Goal: Use online tool/utility: Utilize a website feature to perform a specific function

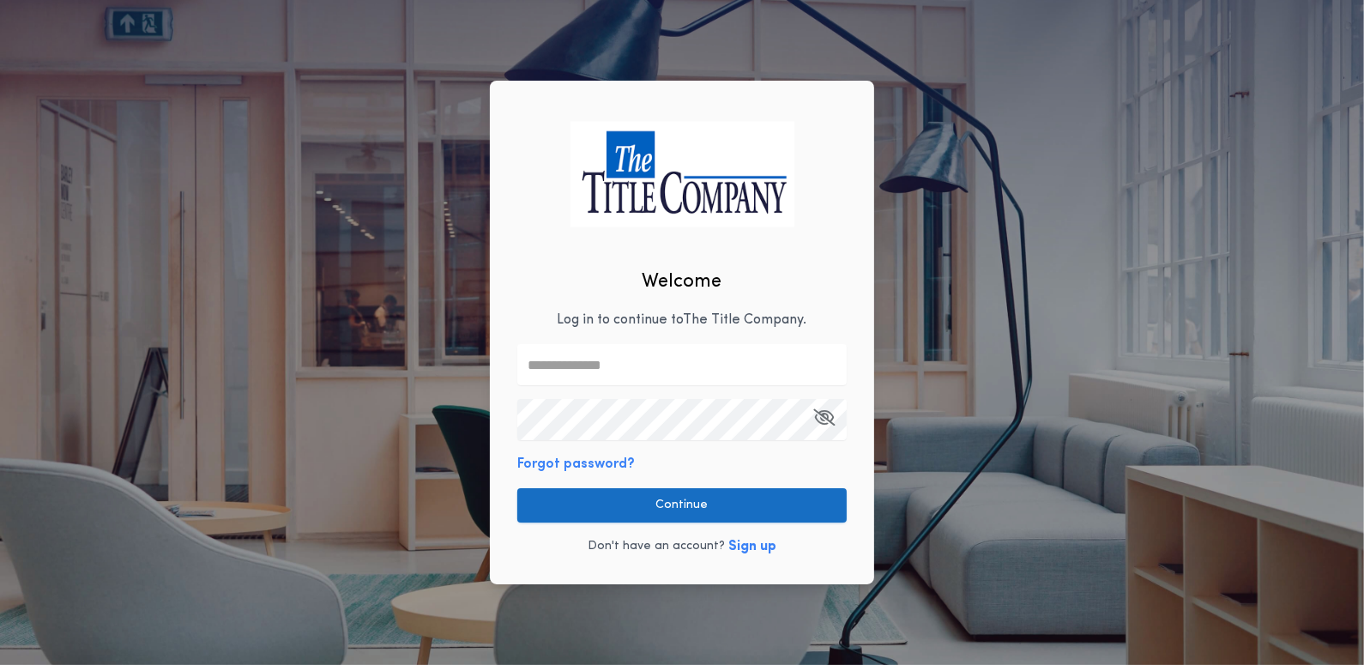
type input "**********"
click at [703, 501] on button "Continue" at bounding box center [681, 505] width 329 height 34
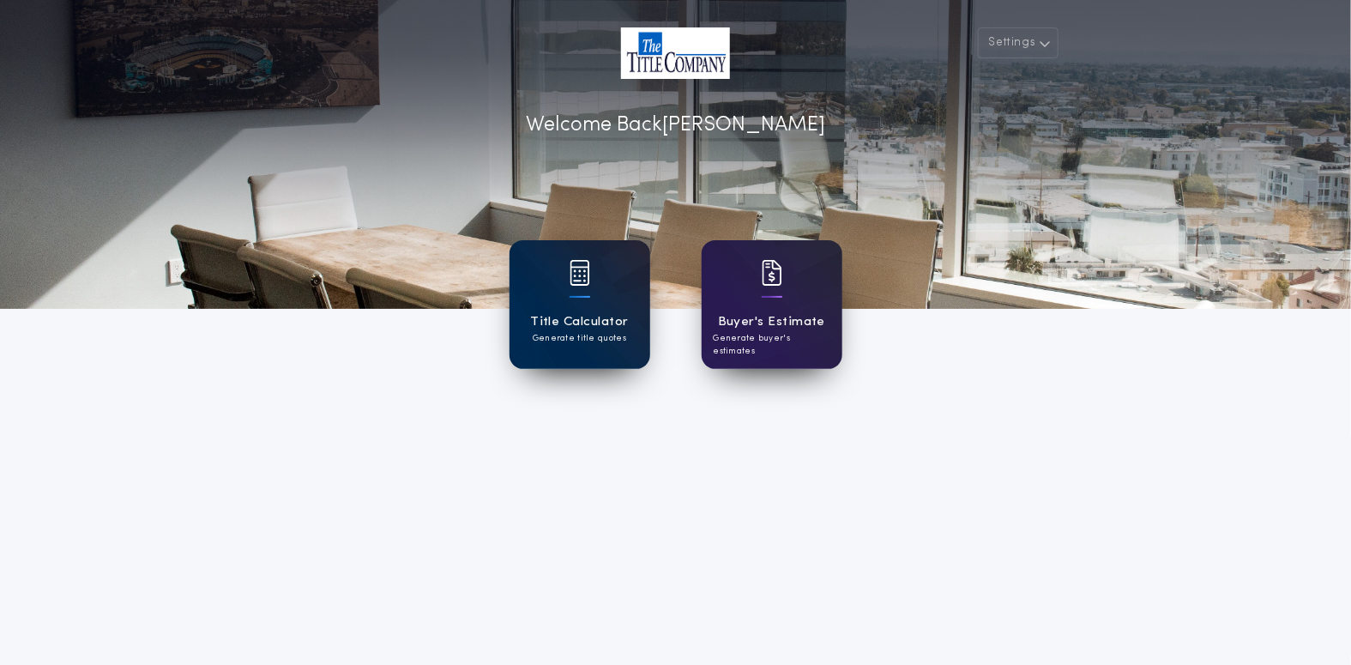
click at [586, 307] on div at bounding box center [580, 284] width 21 height 48
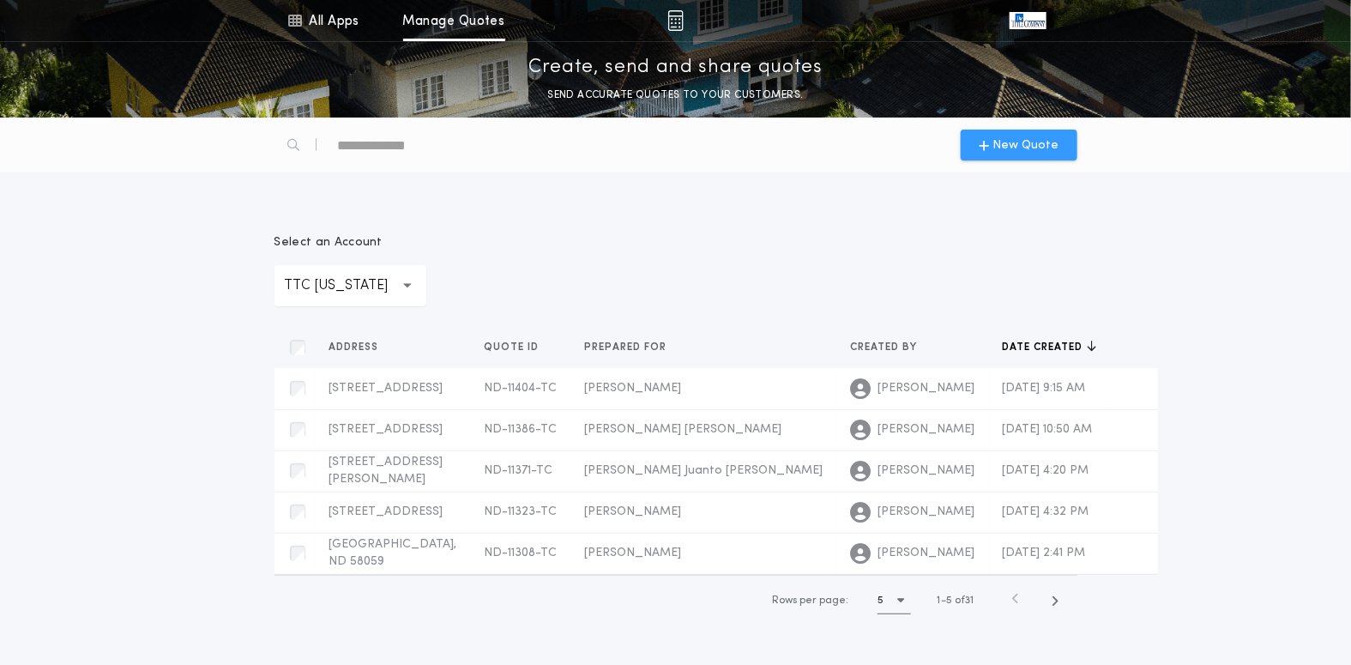
click at [1029, 136] on span "New Quote" at bounding box center [1025, 145] width 66 height 18
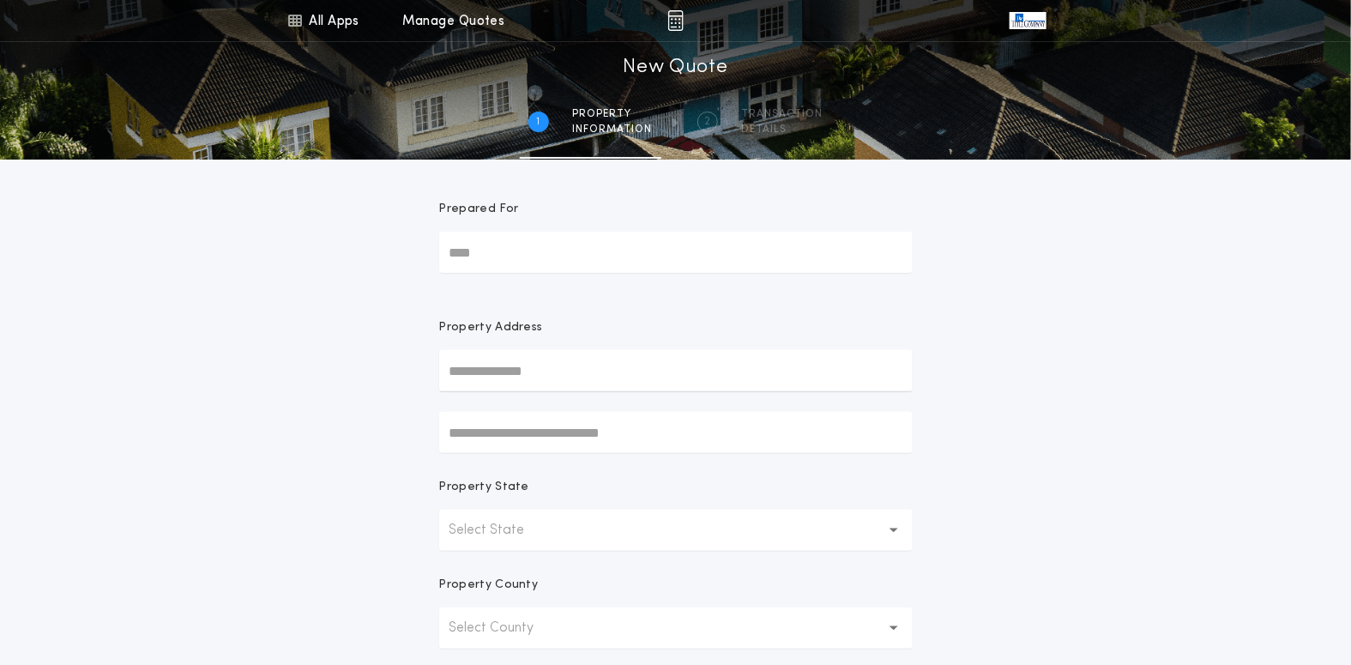
click at [501, 249] on input "Prepared For" at bounding box center [675, 252] width 473 height 41
type input "**********"
click at [504, 365] on input "text" at bounding box center [675, 370] width 473 height 41
click at [482, 371] on input "text" at bounding box center [675, 370] width 473 height 41
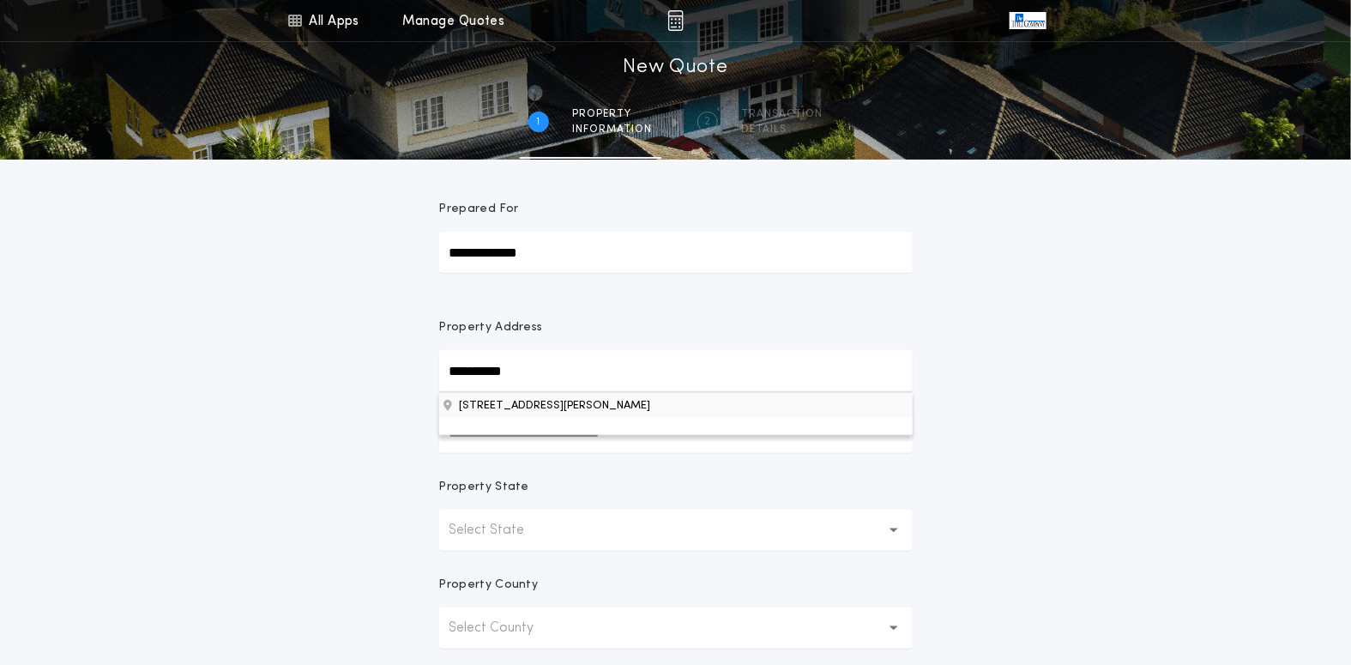
click at [517, 405] on button "[STREET_ADDRESS][PERSON_NAME]" at bounding box center [675, 405] width 473 height 26
type input "**********"
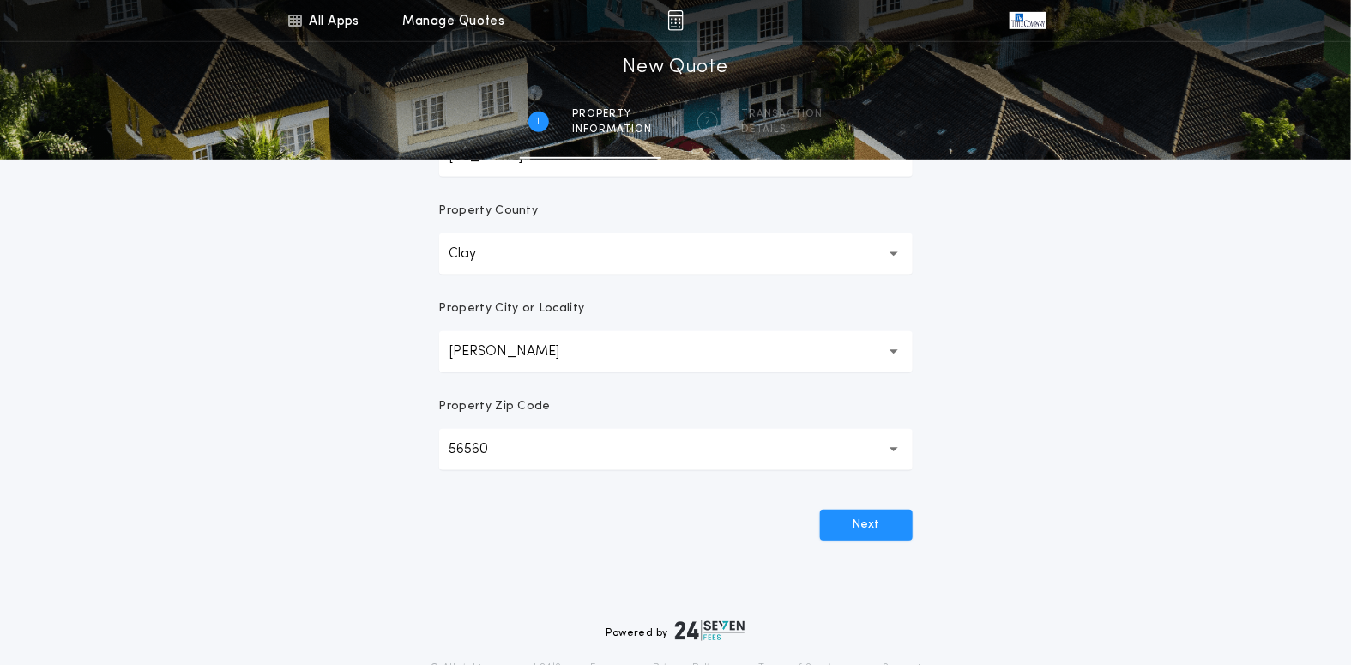
scroll to position [429, 0]
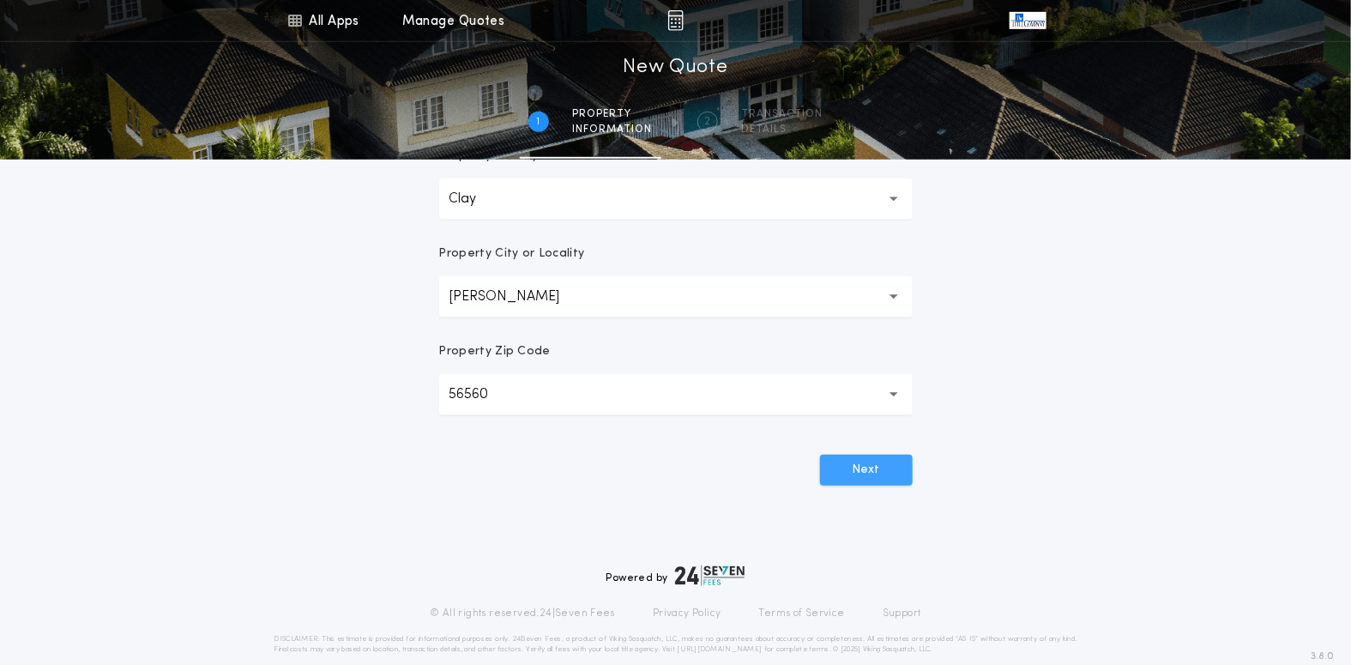
click at [847, 473] on button "Next" at bounding box center [866, 470] width 93 height 31
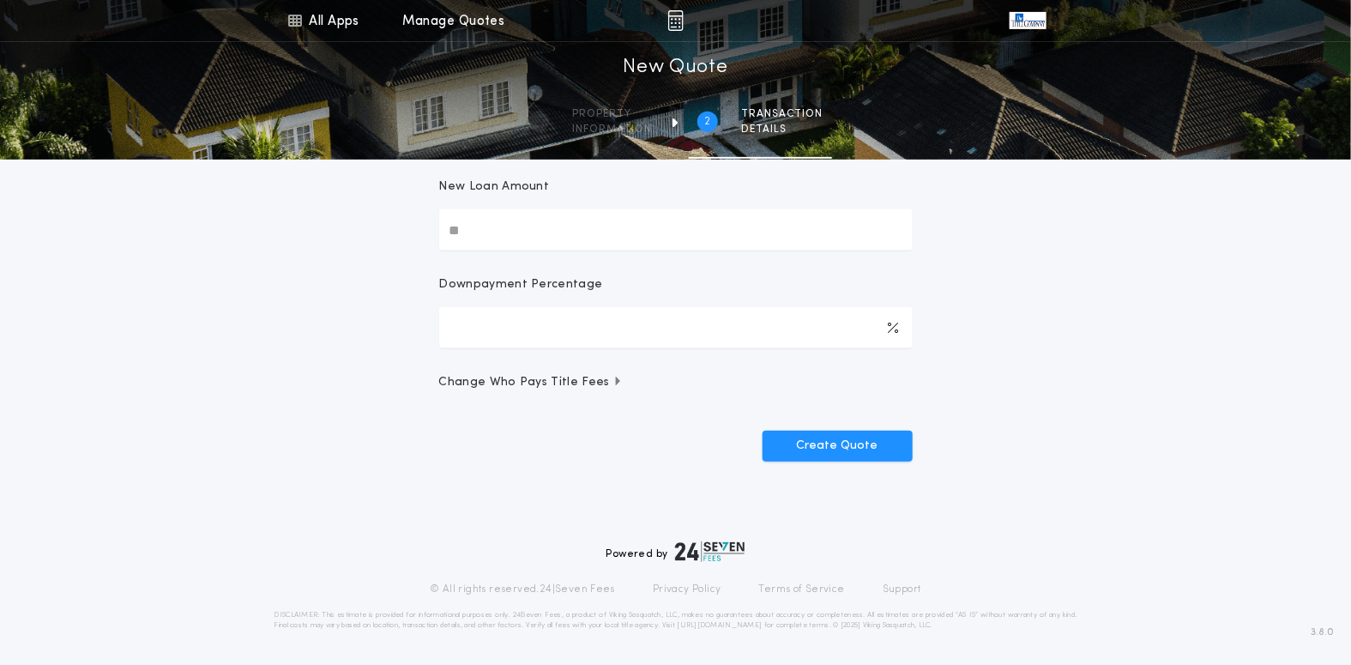
scroll to position [0, 0]
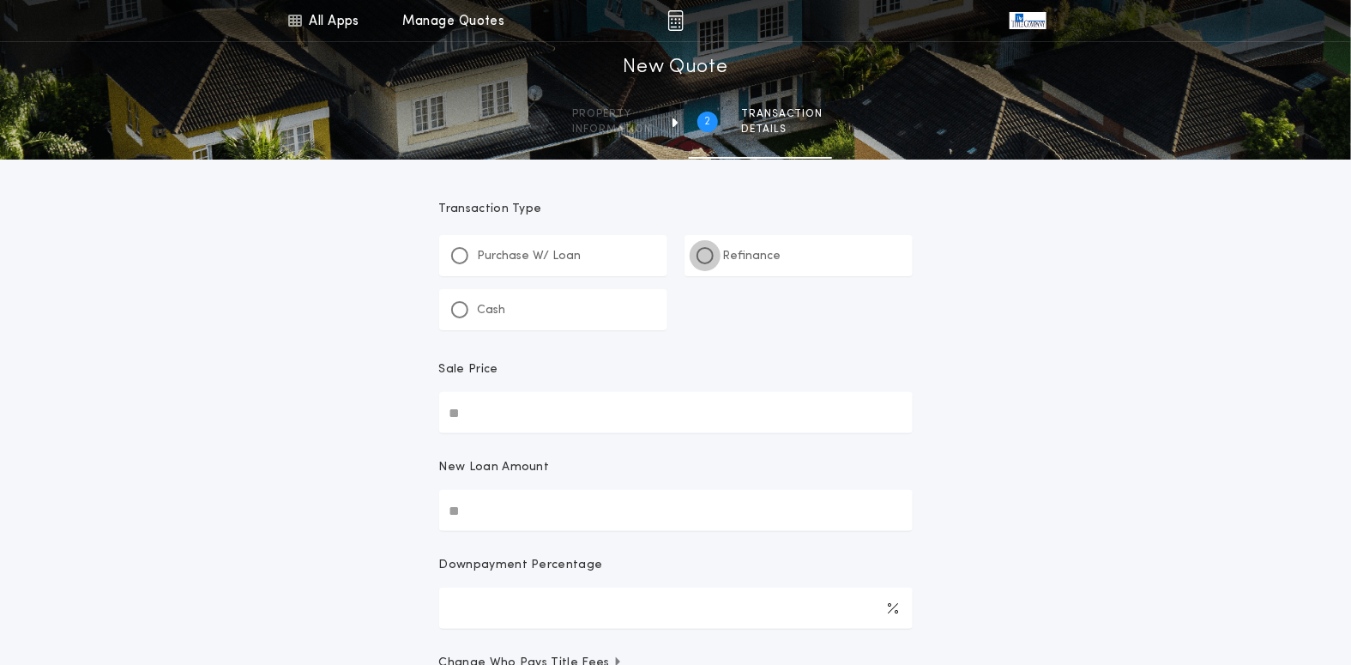
click at [697, 256] on div at bounding box center [705, 255] width 17 height 17
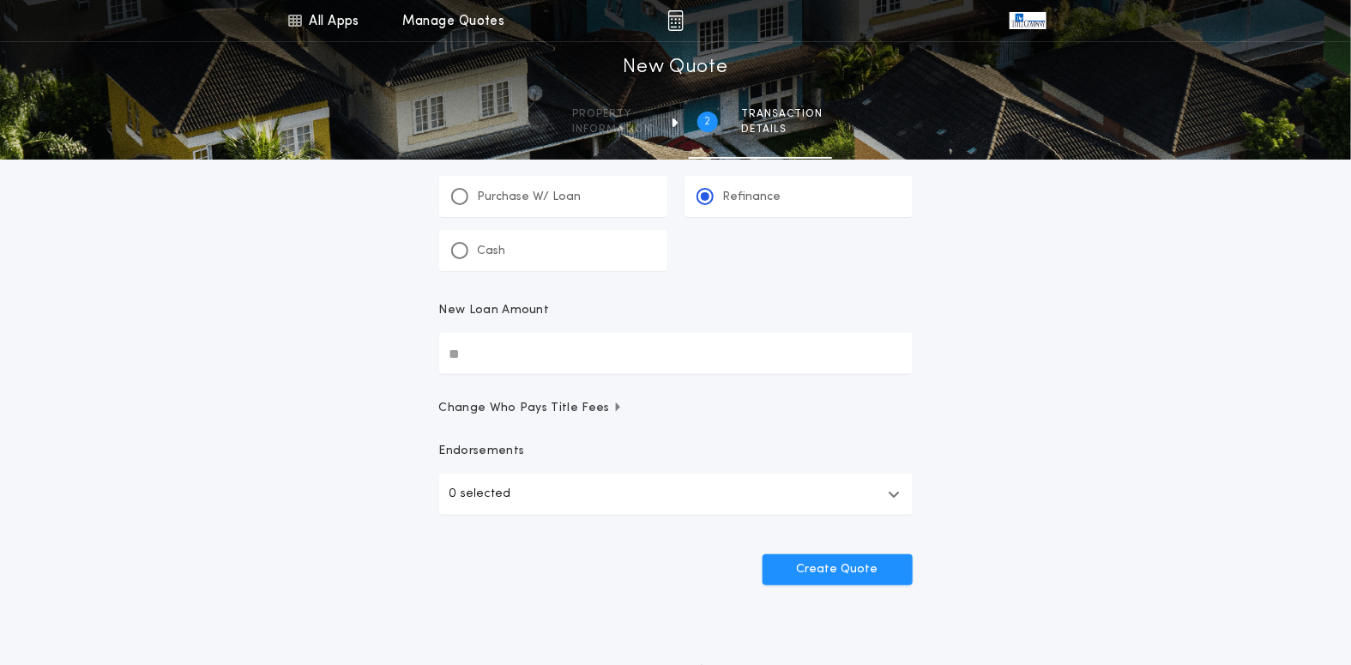
scroll to position [86, 0]
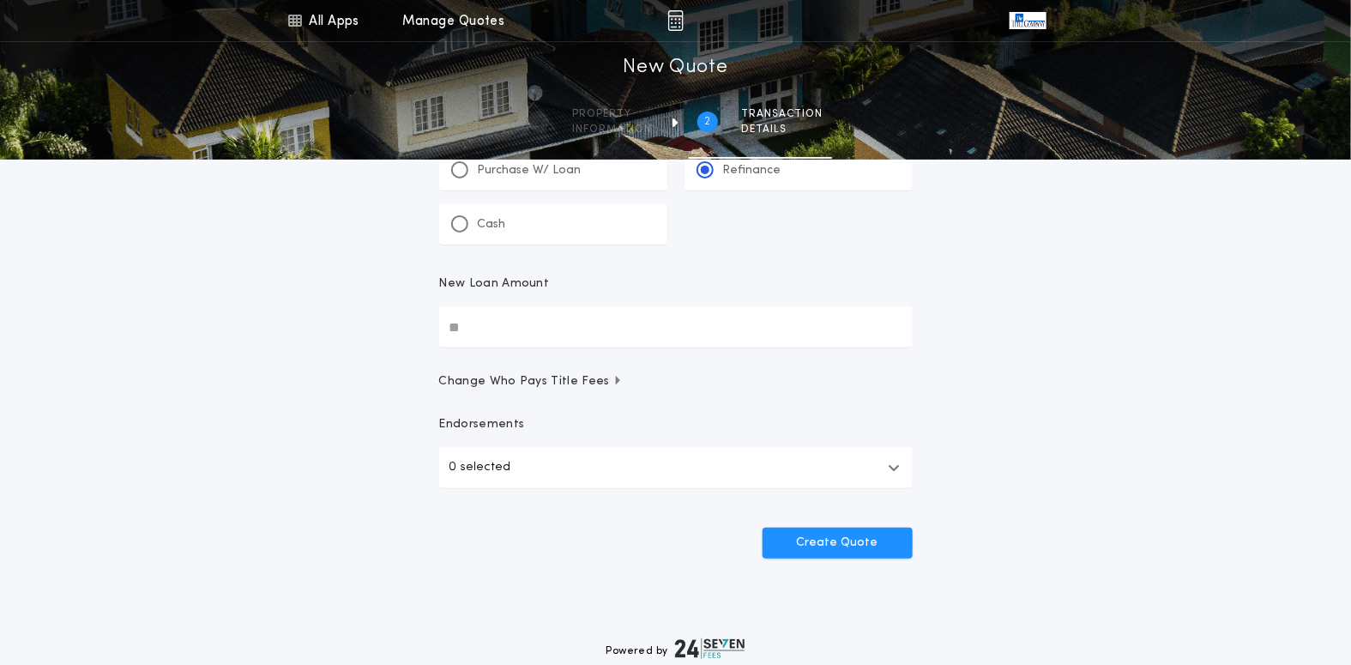
click at [460, 331] on input "New Loan Amount" at bounding box center [675, 326] width 473 height 41
type input "********"
click at [510, 461] on button "0 selected" at bounding box center [675, 467] width 473 height 41
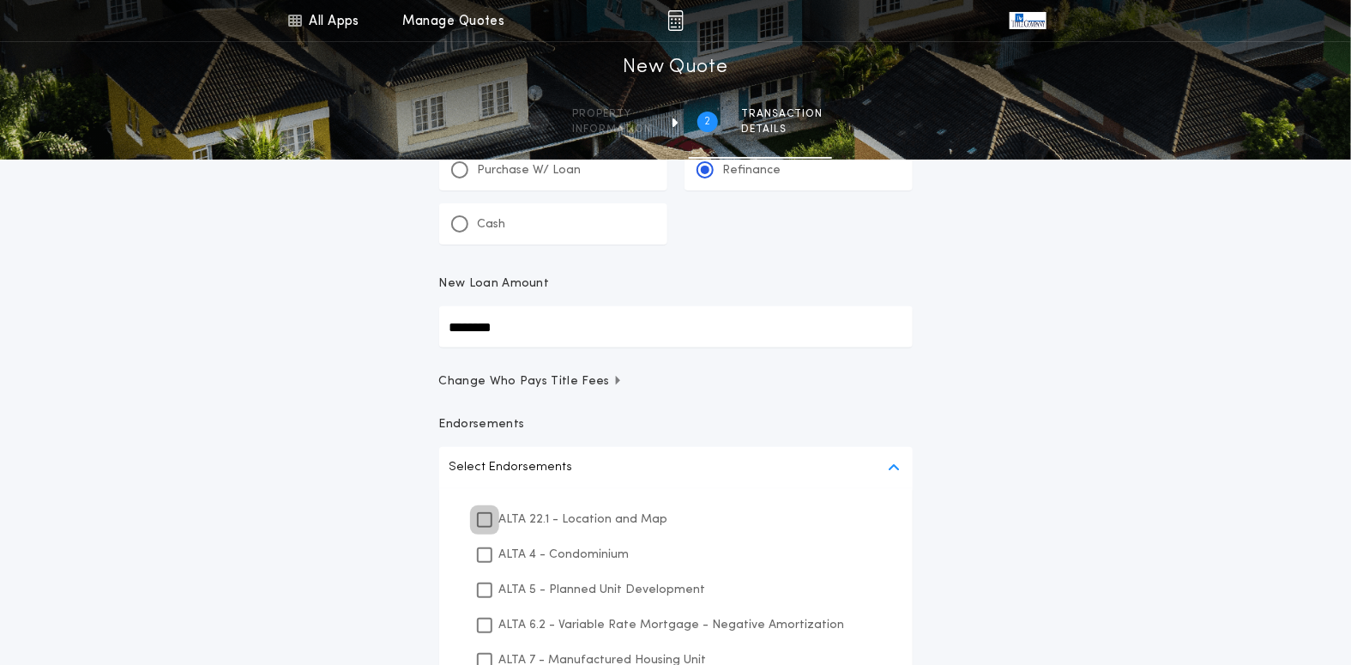
click at [484, 521] on icon at bounding box center [484, 520] width 10 height 12
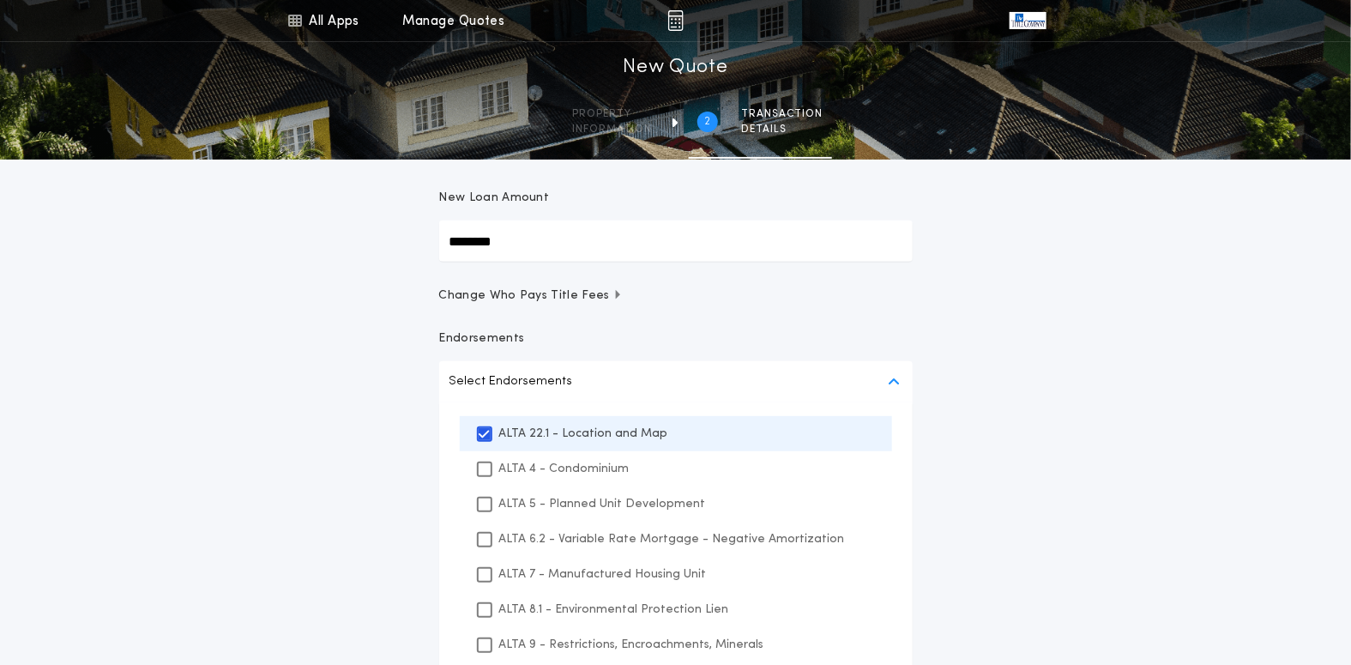
scroll to position [257, 0]
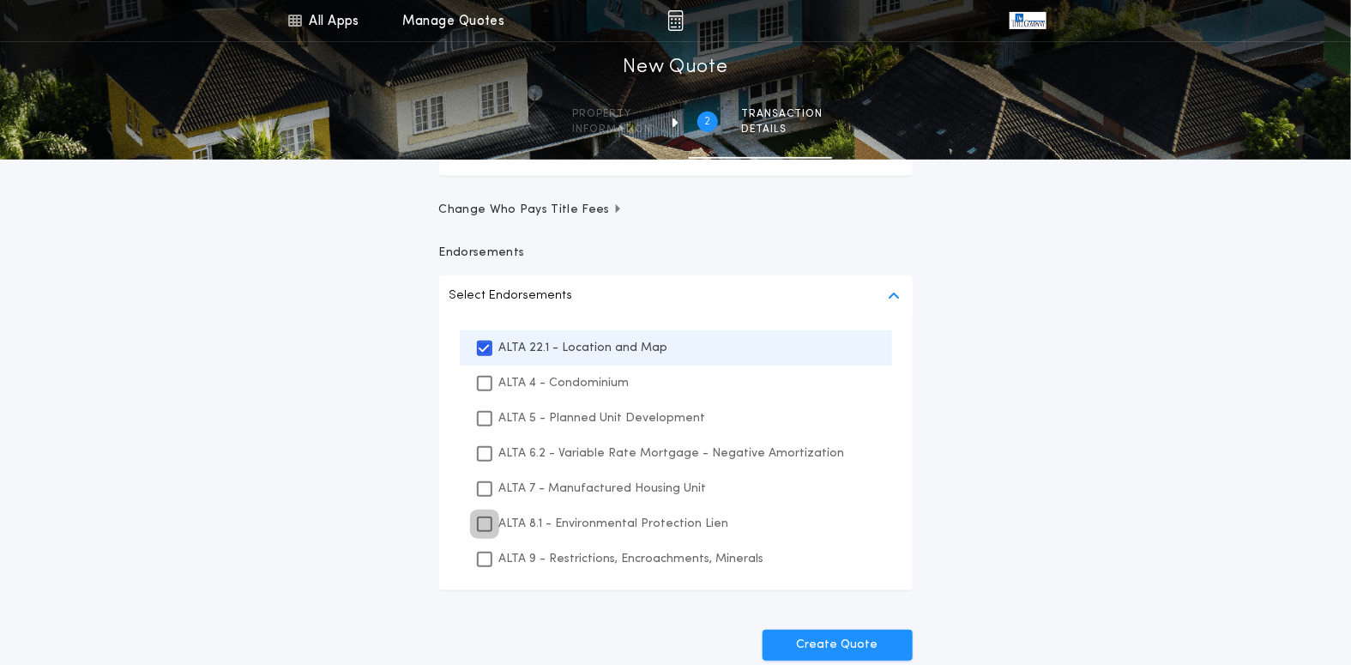
click at [488, 528] on icon at bounding box center [484, 524] width 10 height 12
drag, startPoint x: 485, startPoint y: 548, endPoint x: 492, endPoint y: 560, distance: 13.8
click at [490, 555] on div "ALTA 9 - Restrictions, Encroachments, Minerals" at bounding box center [676, 558] width 432 height 35
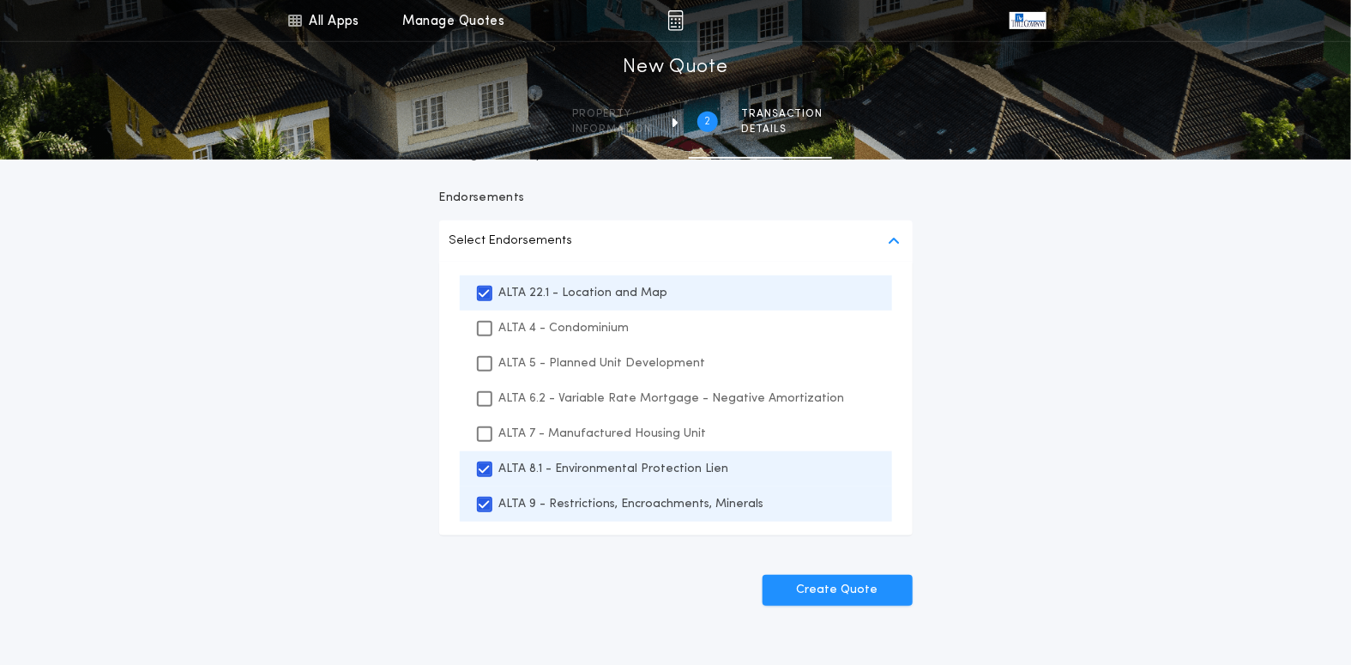
scroll to position [343, 0]
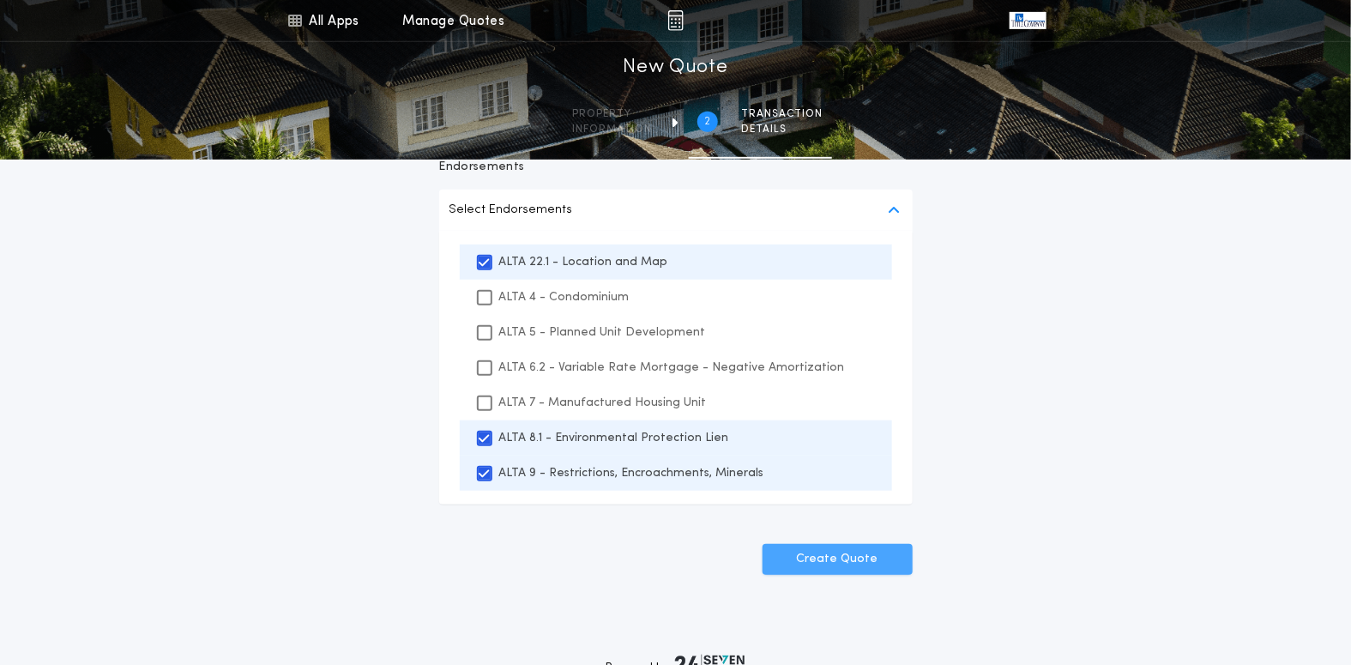
click at [853, 546] on button "Create Quote" at bounding box center [838, 559] width 150 height 31
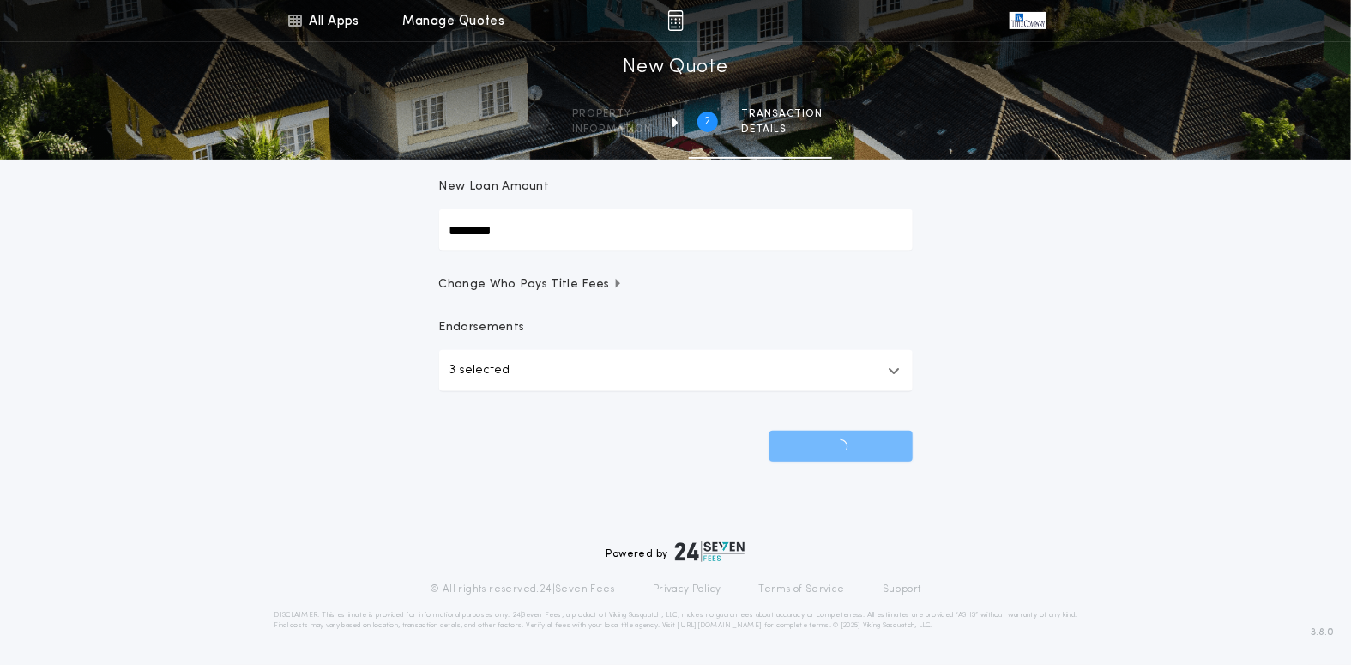
scroll to position [182, 0]
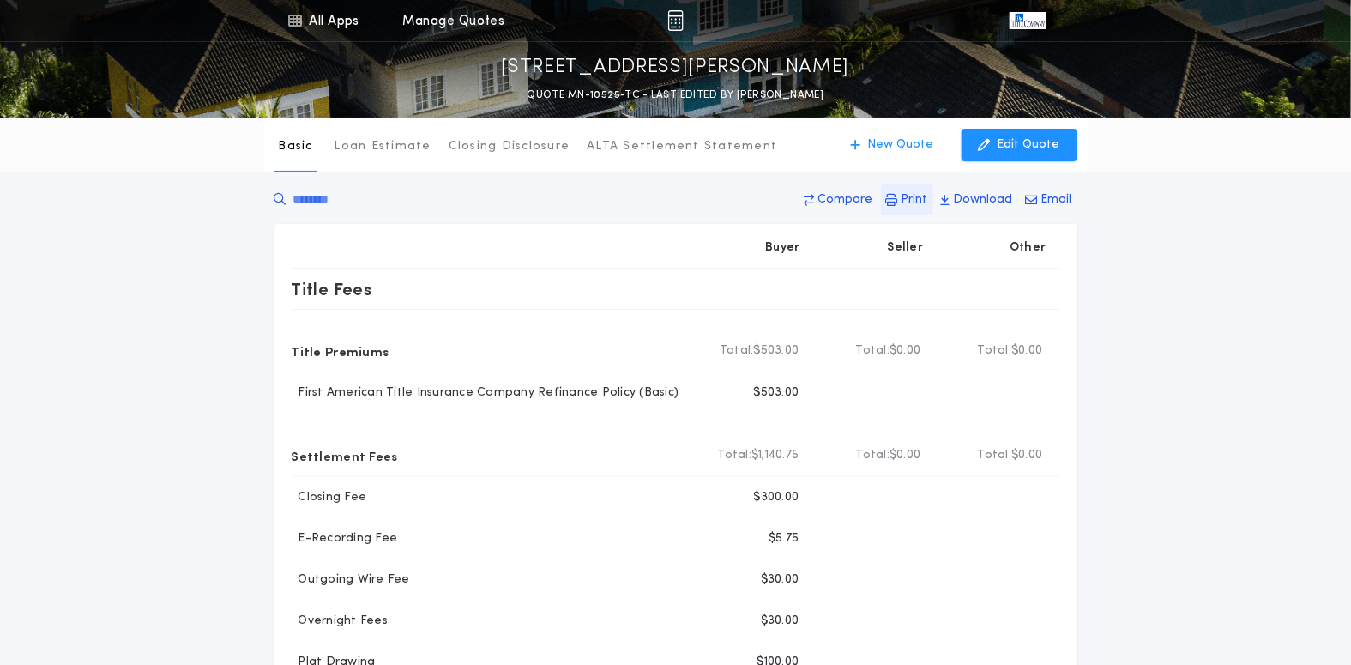
click at [908, 196] on p "Print" at bounding box center [915, 199] width 27 height 17
